Goal: Task Accomplishment & Management: Use online tool/utility

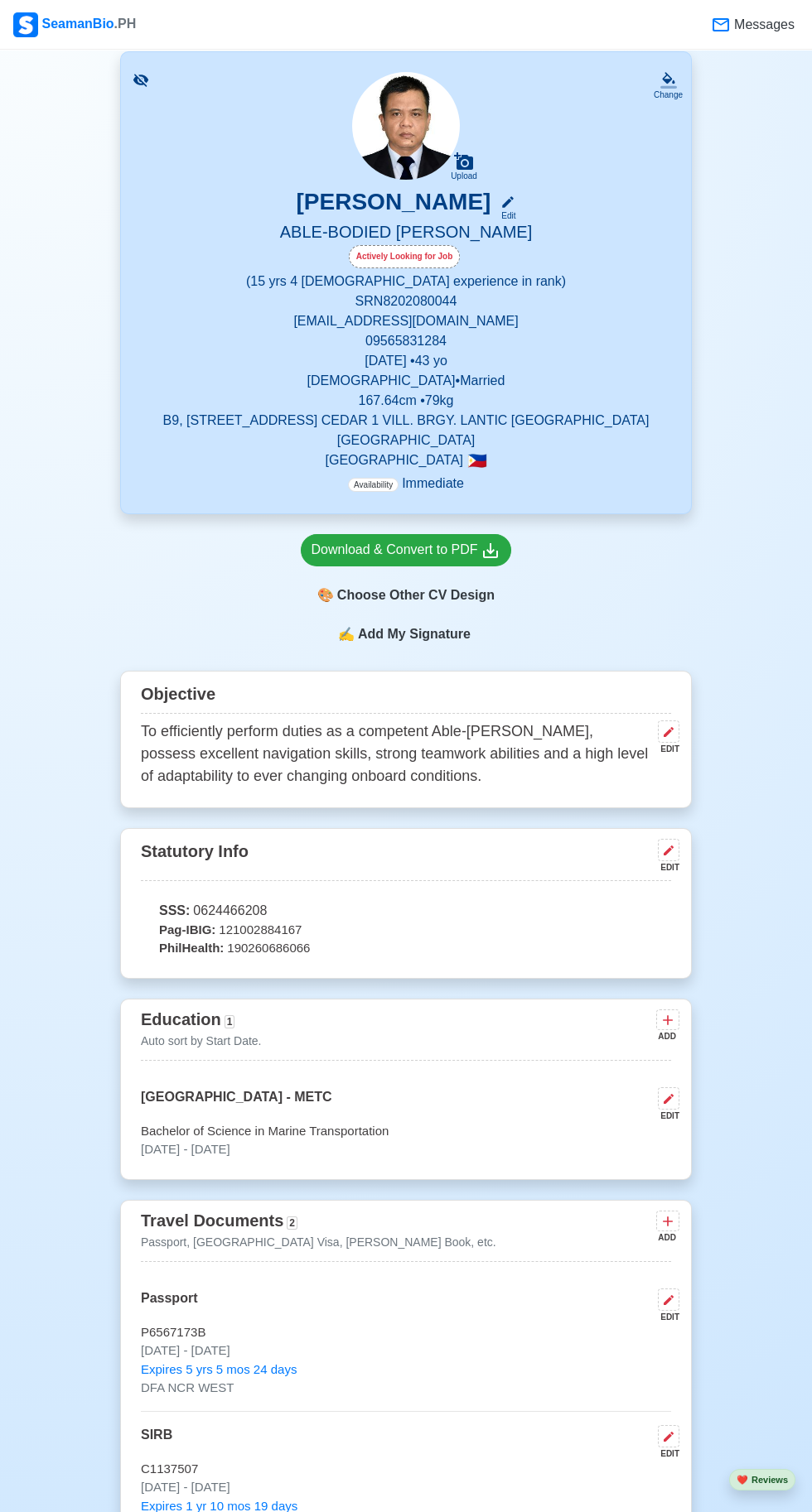
scroll to position [107, 0]
click at [669, 855] on icon at bounding box center [669, 849] width 10 height 10
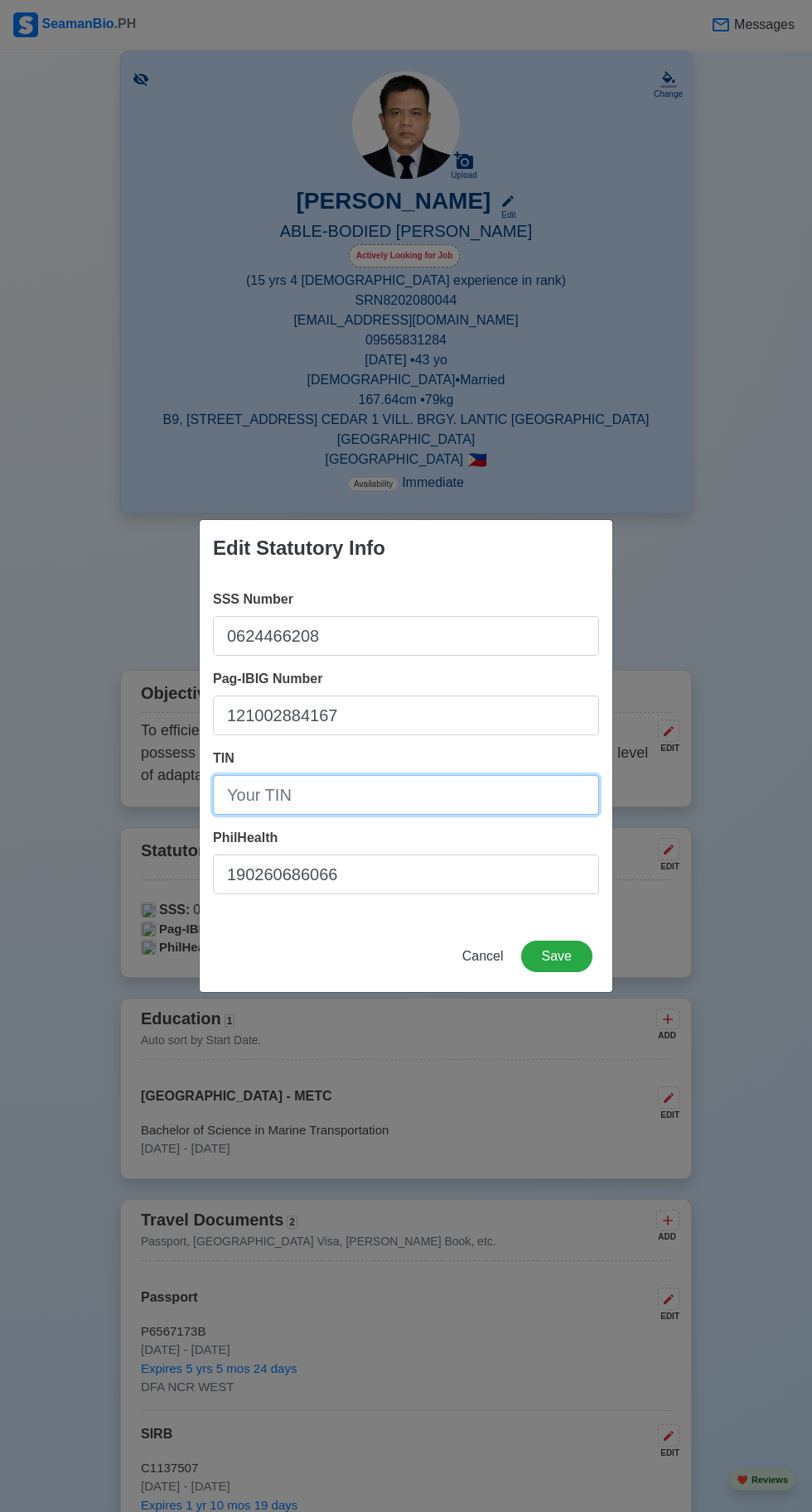
click at [380, 814] on input "TIN" at bounding box center [406, 795] width 386 height 40
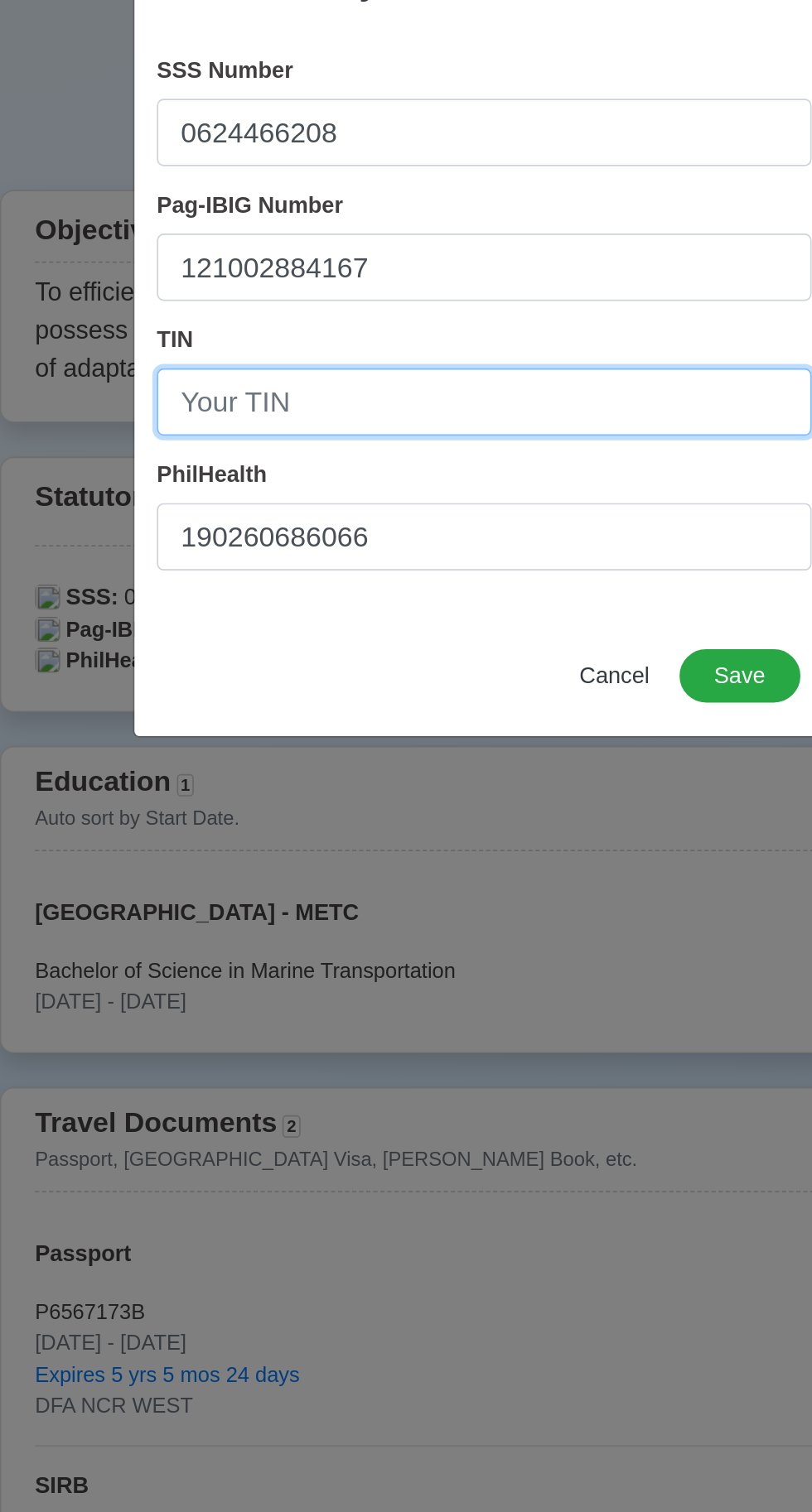
click at [272, 800] on input "TIN" at bounding box center [406, 795] width 386 height 40
type input "[PHONE_NUMBER]"
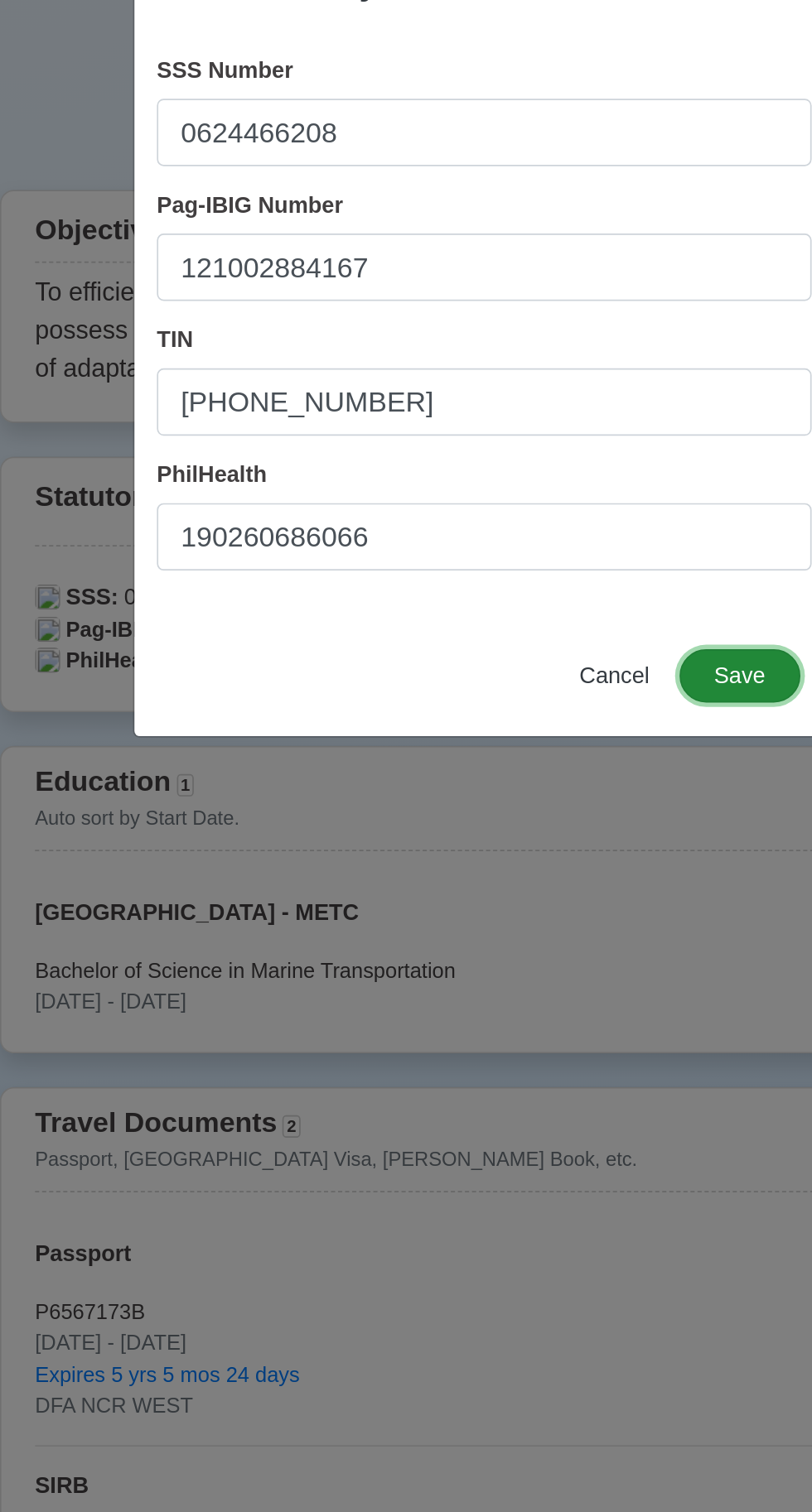
click at [559, 958] on button "Save" at bounding box center [557, 956] width 72 height 31
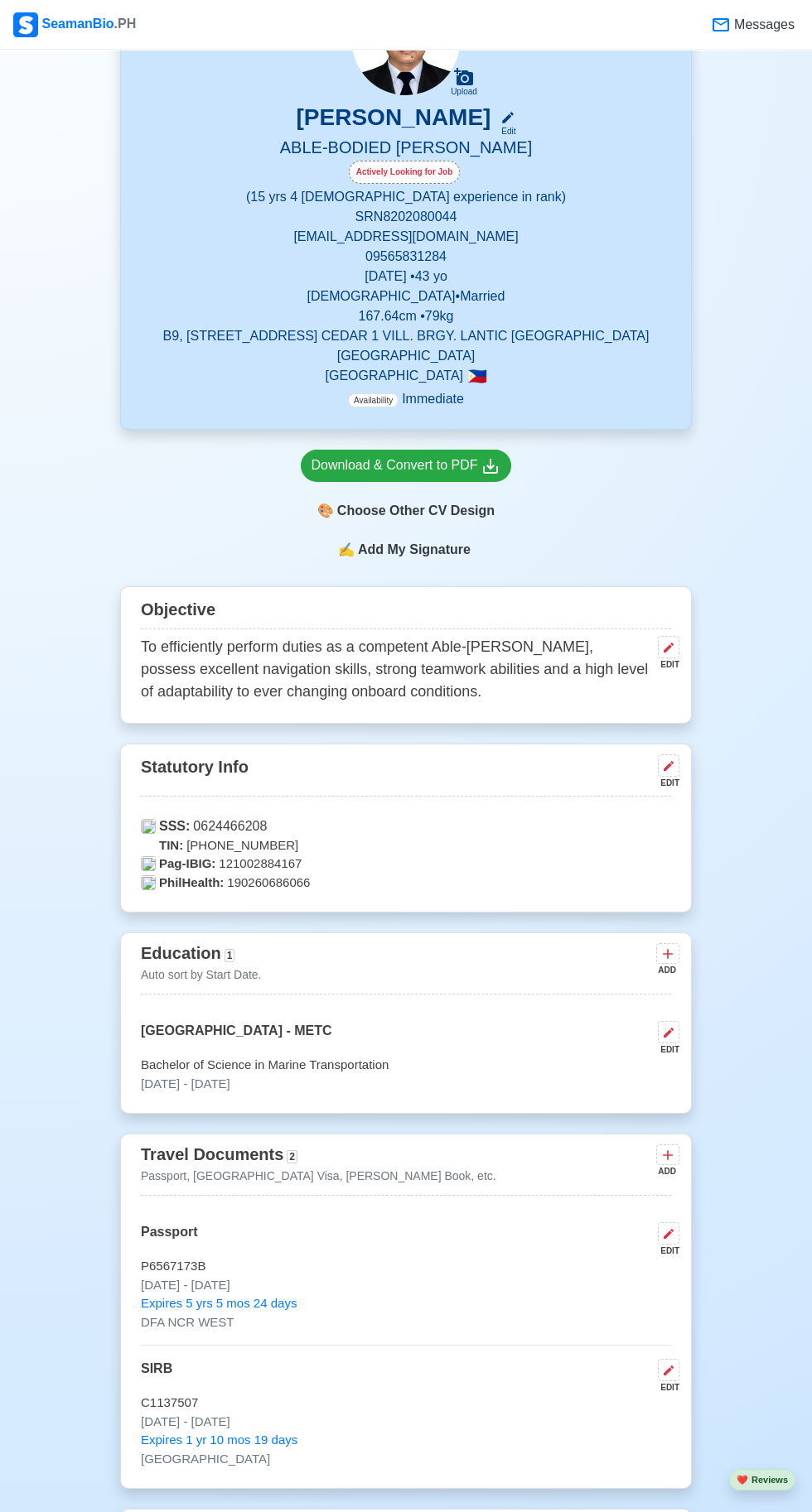
scroll to position [161, 0]
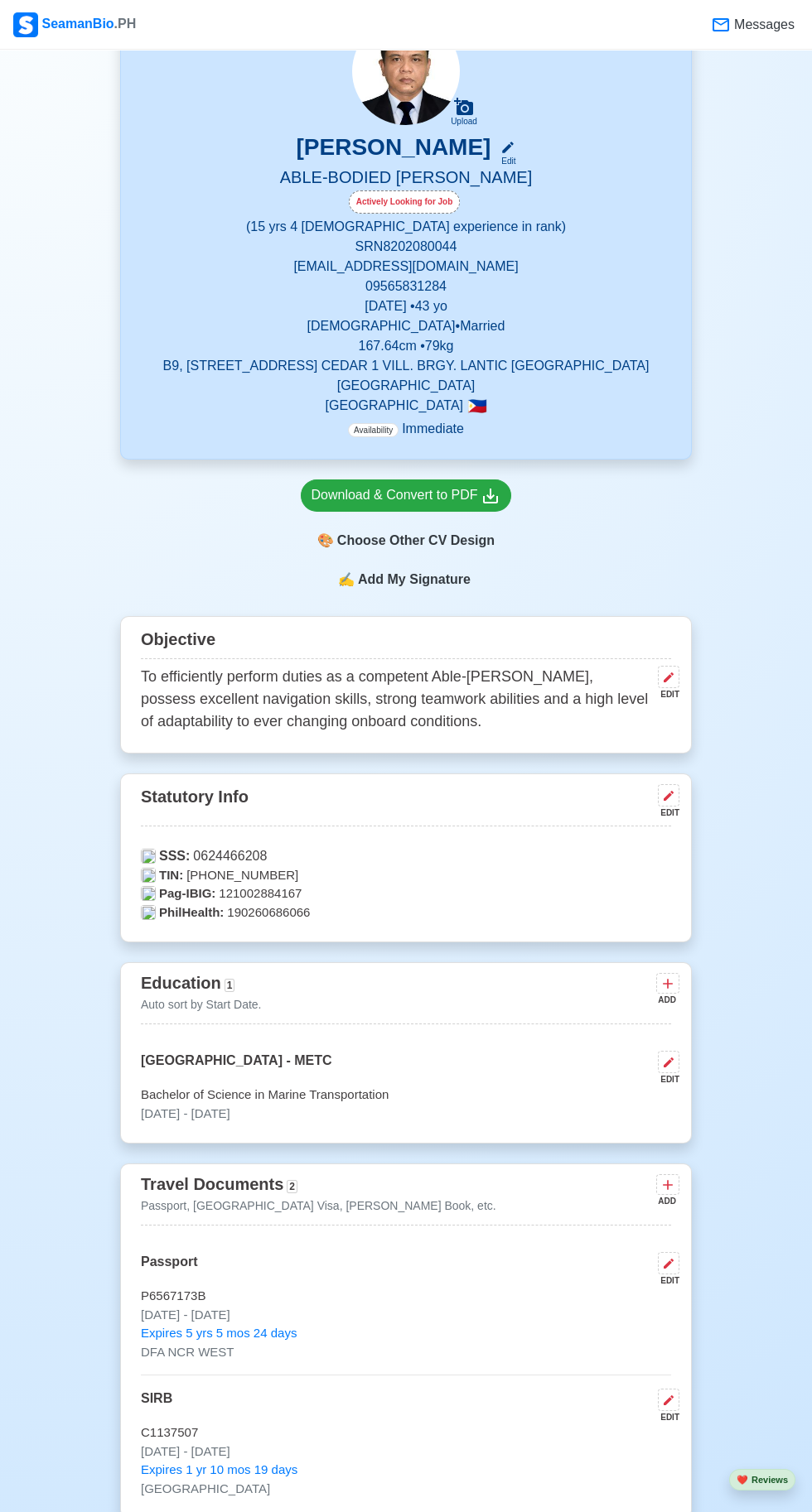
click at [424, 589] on span "Add My Signature" at bounding box center [414, 579] width 120 height 20
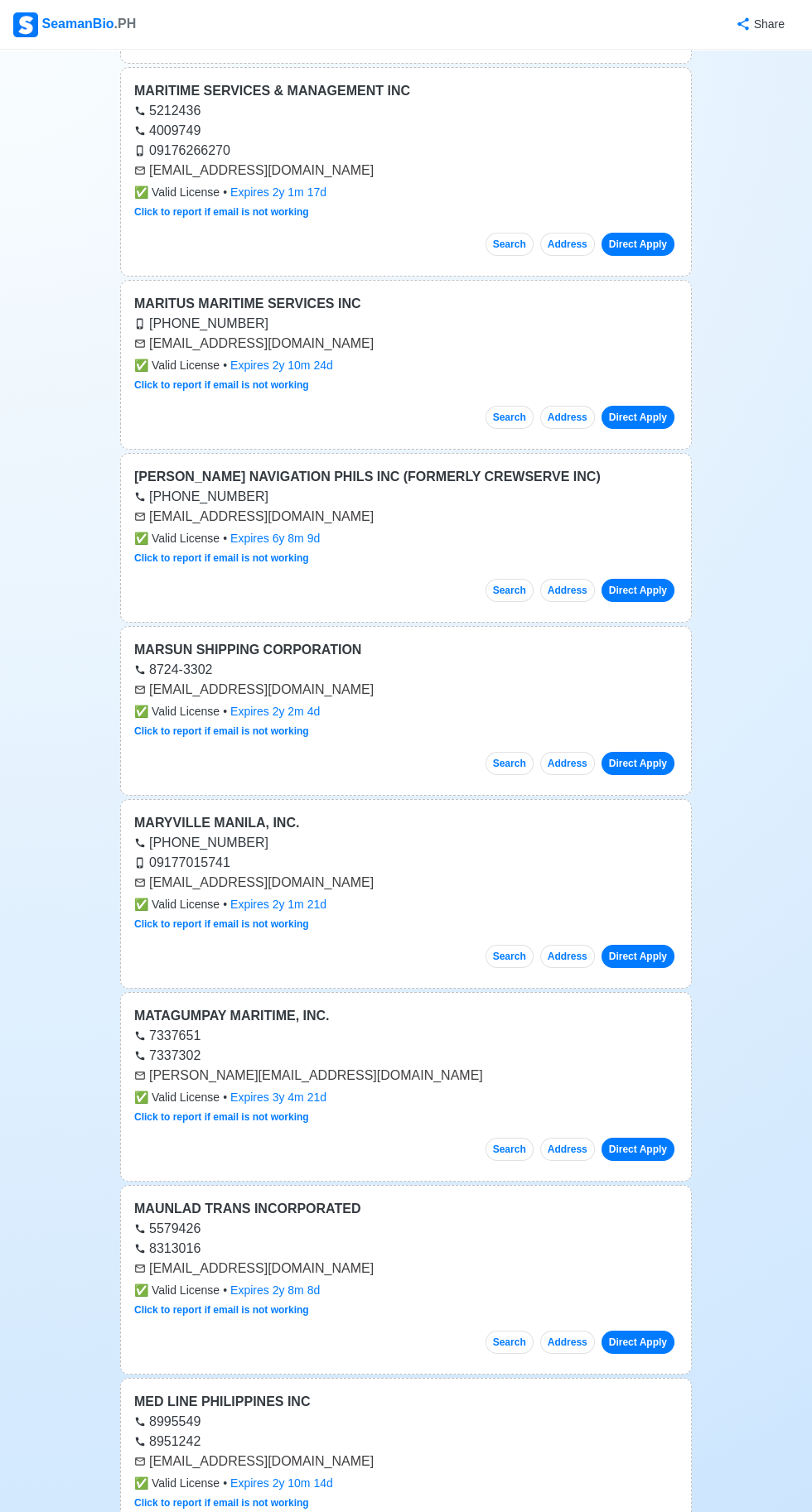
scroll to position [7470, 0]
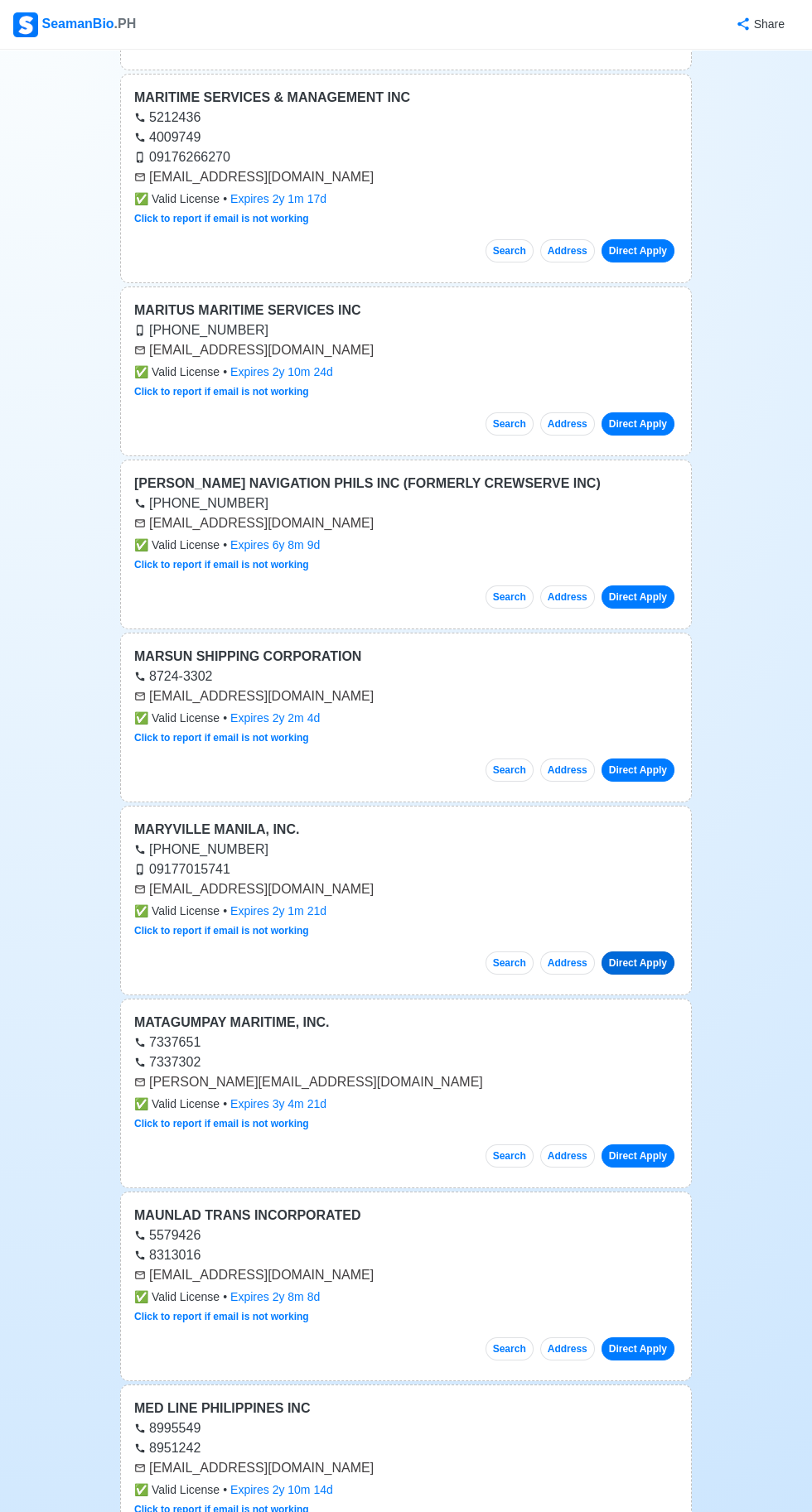
click at [656, 951] on link "Direct Apply" at bounding box center [638, 962] width 73 height 24
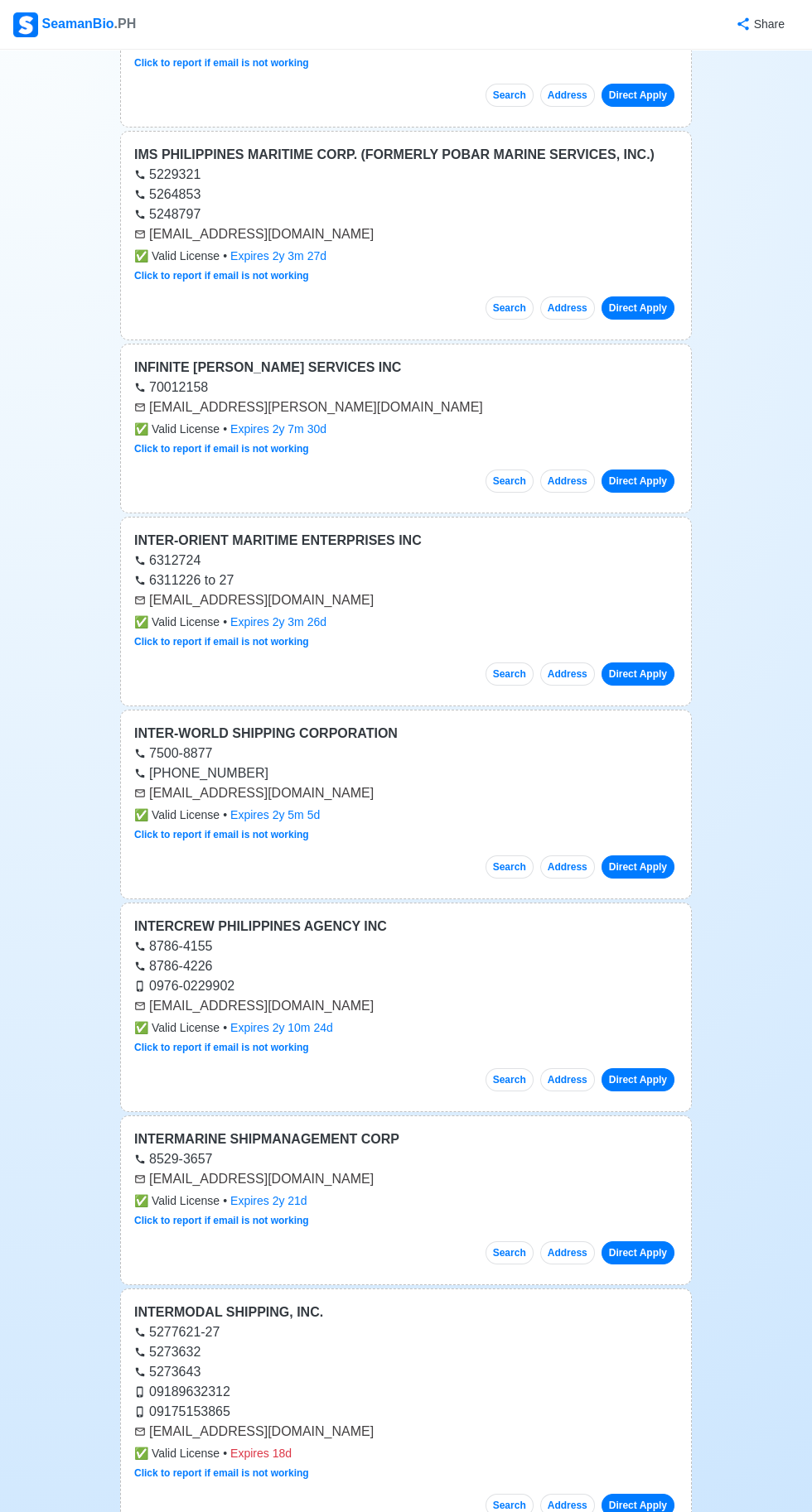
scroll to position [0, 0]
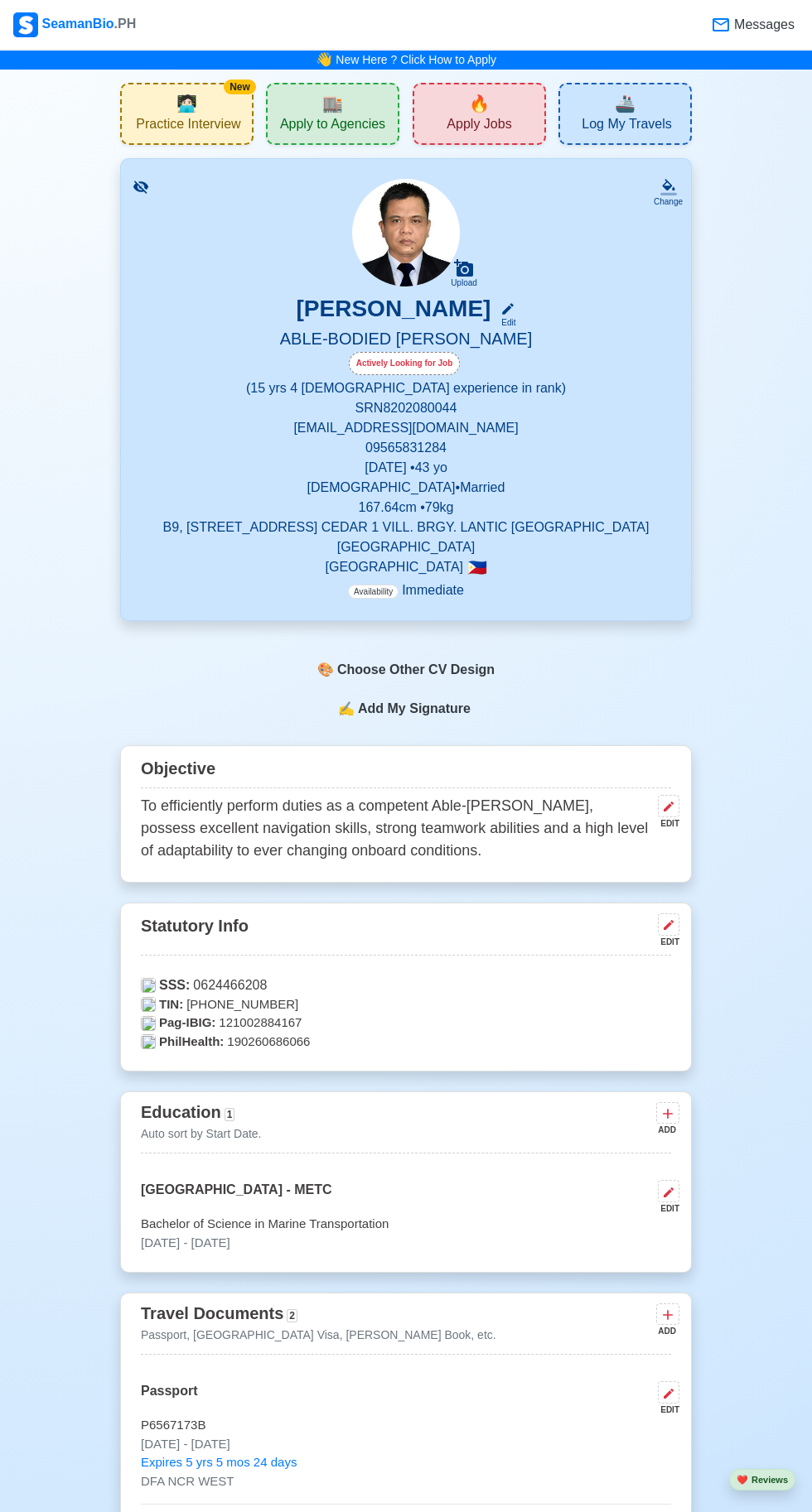
click at [400, 685] on div "🎨 Choose Other CV Design" at bounding box center [406, 669] width 199 height 31
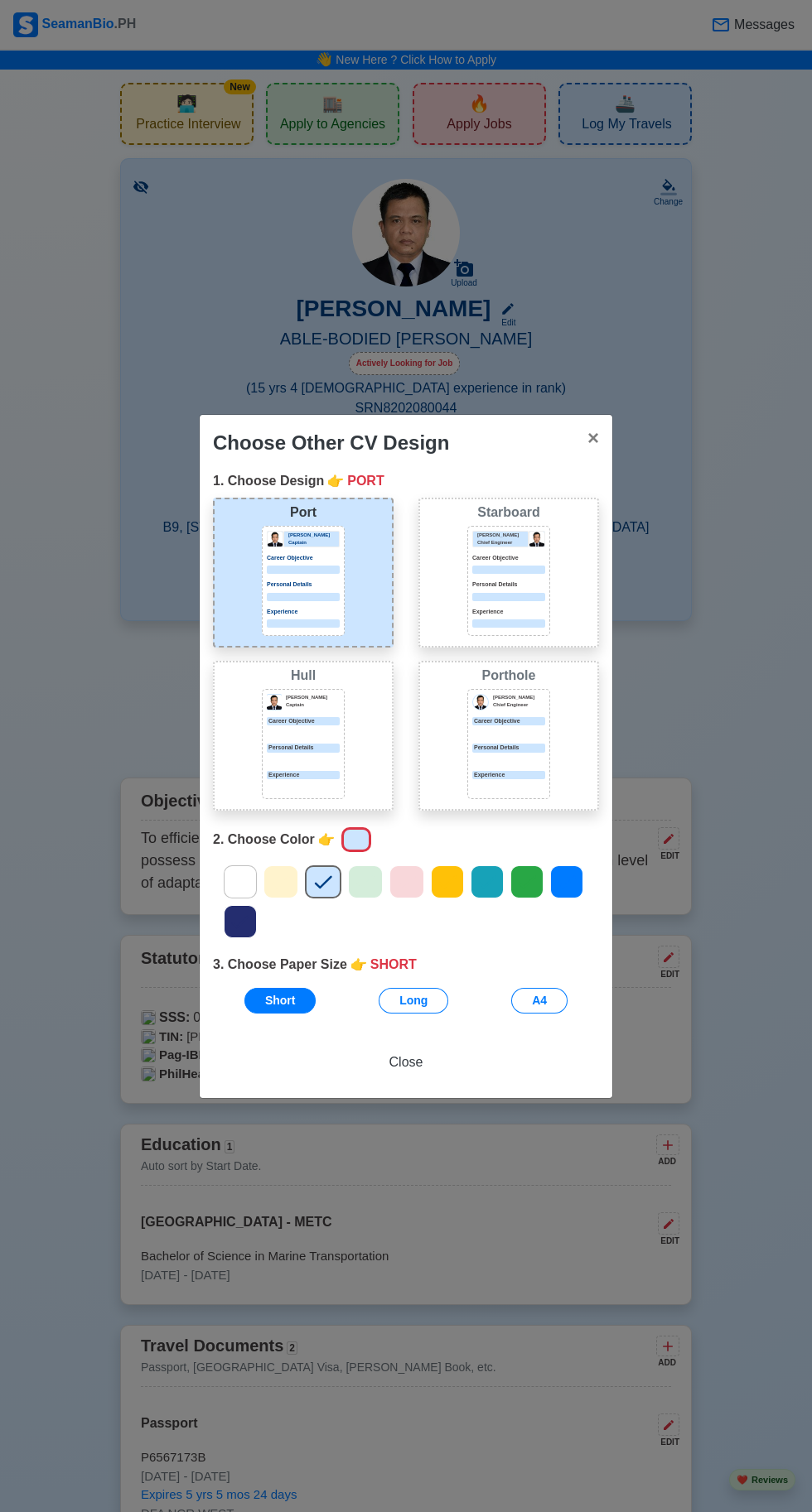
click at [484, 756] on div at bounding box center [508, 760] width 73 height 8
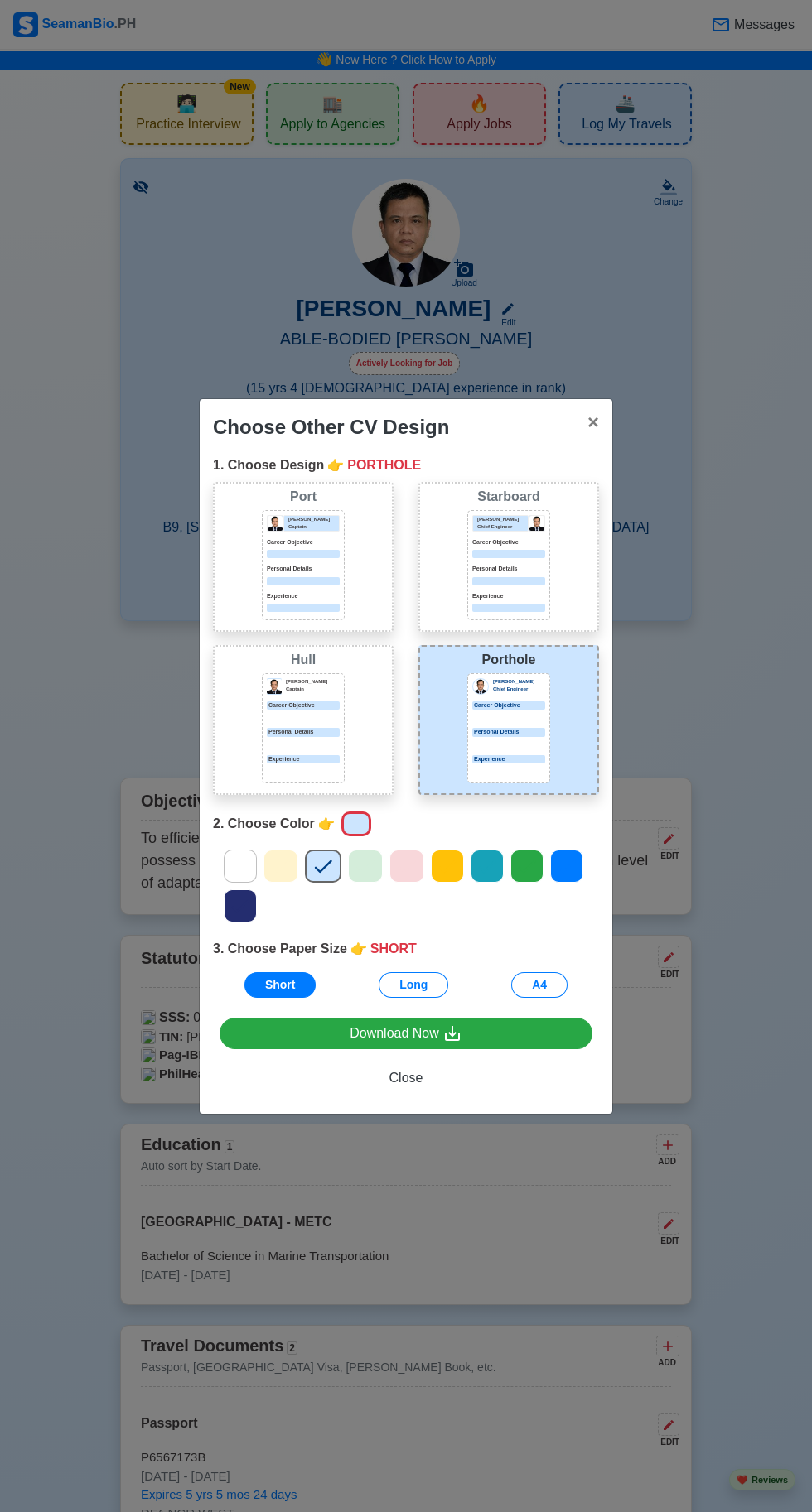
click at [479, 726] on div "[PERSON_NAME] Chief Engineer Career Objective Personal Details Experience" at bounding box center [508, 728] width 83 height 110
click at [40, 610] on div "Choose Other CV Design × Close 1. Choose Design 👉 PORTHOLE Port [PERSON_NAME] C…" at bounding box center [406, 756] width 812 height 1512
click at [542, 985] on button "A4" at bounding box center [539, 983] width 57 height 25
click at [501, 716] on div at bounding box center [508, 716] width 73 height 8
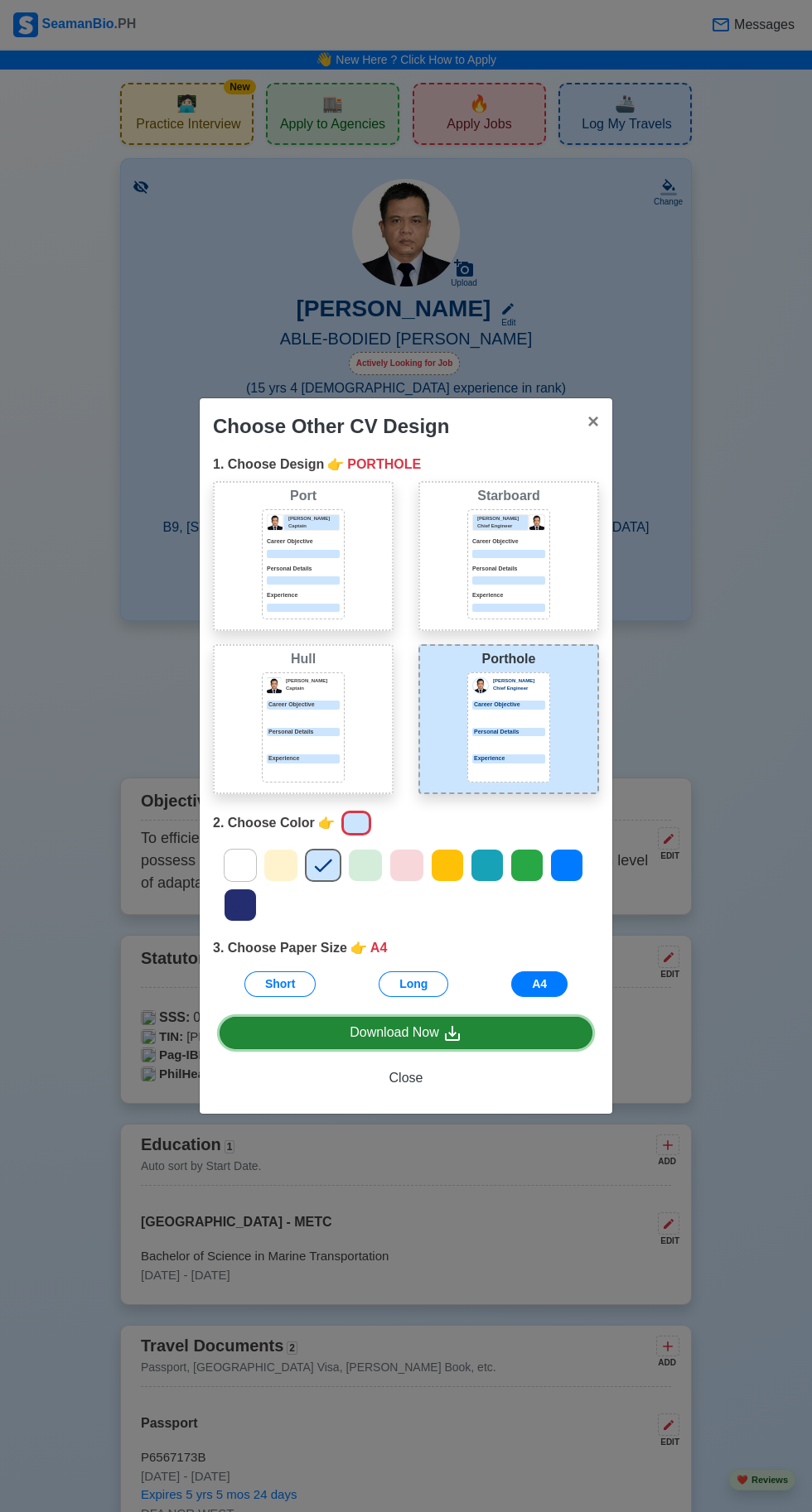
click at [457, 1034] on icon at bounding box center [452, 1033] width 20 height 20
